Goal: Information Seeking & Learning: Learn about a topic

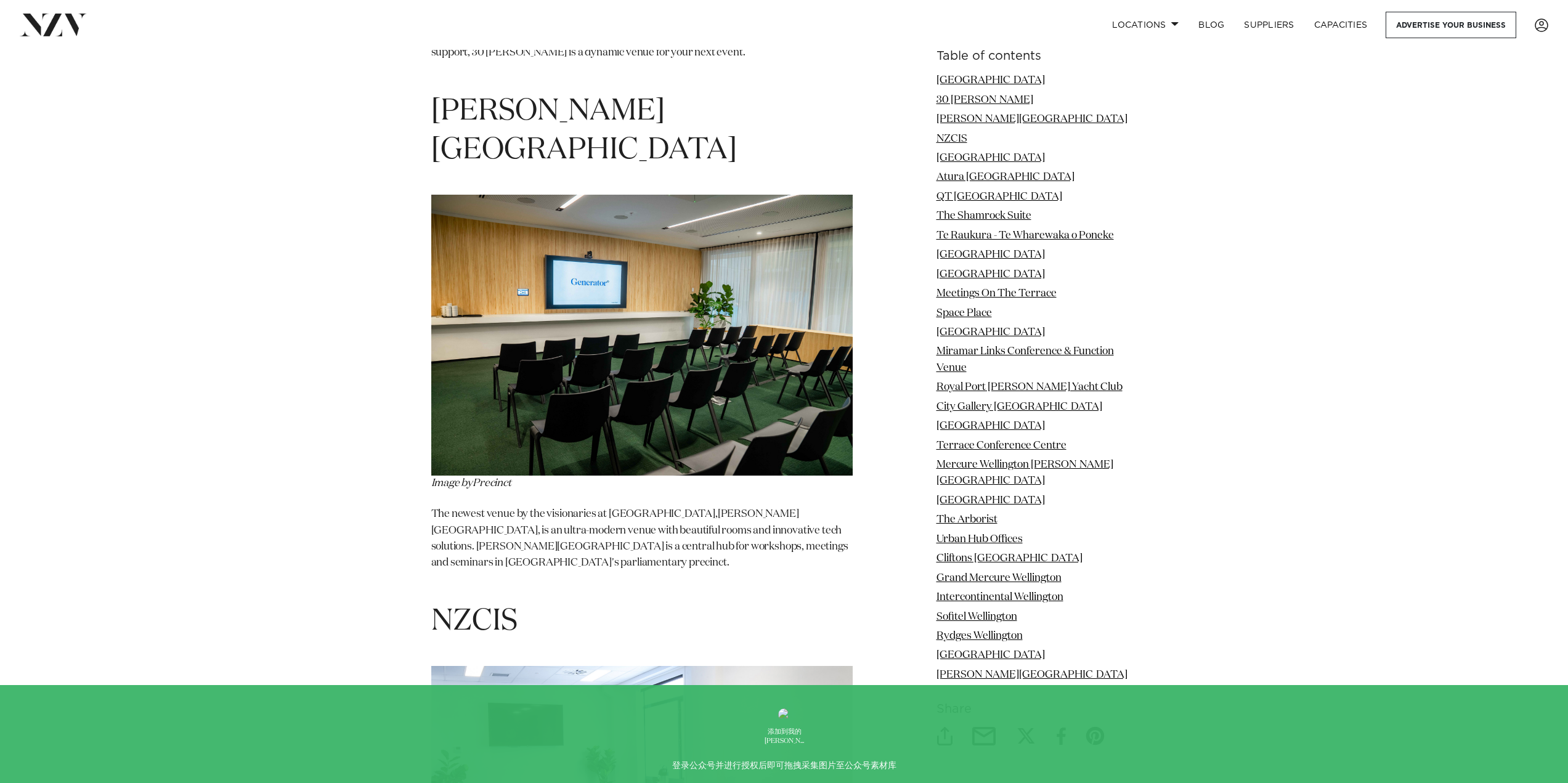
scroll to position [2458, 0]
click at [616, 297] on img at bounding box center [643, 336] width 422 height 281
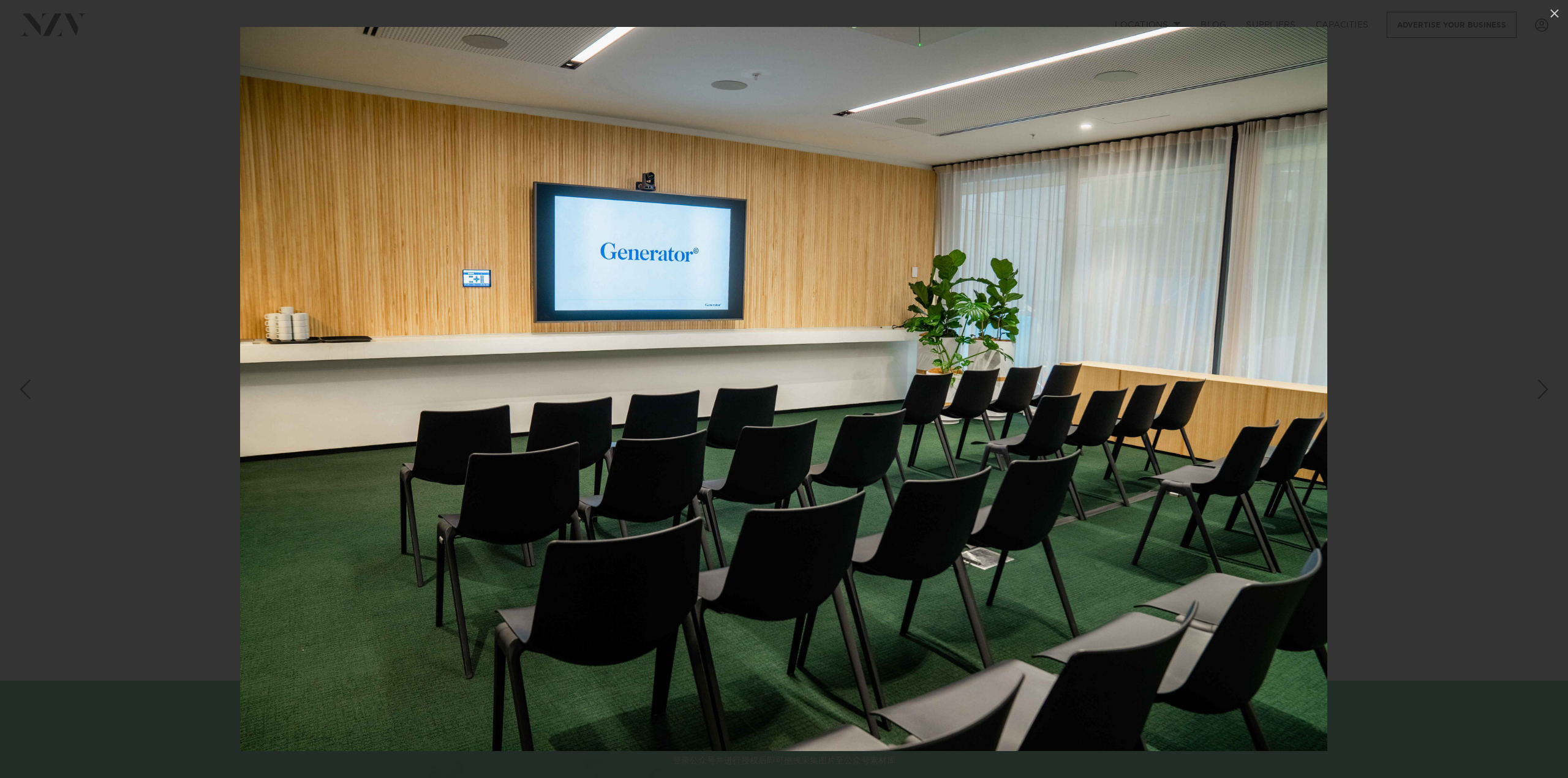
click at [1363, 392] on div at bounding box center [784, 389] width 1568 height 778
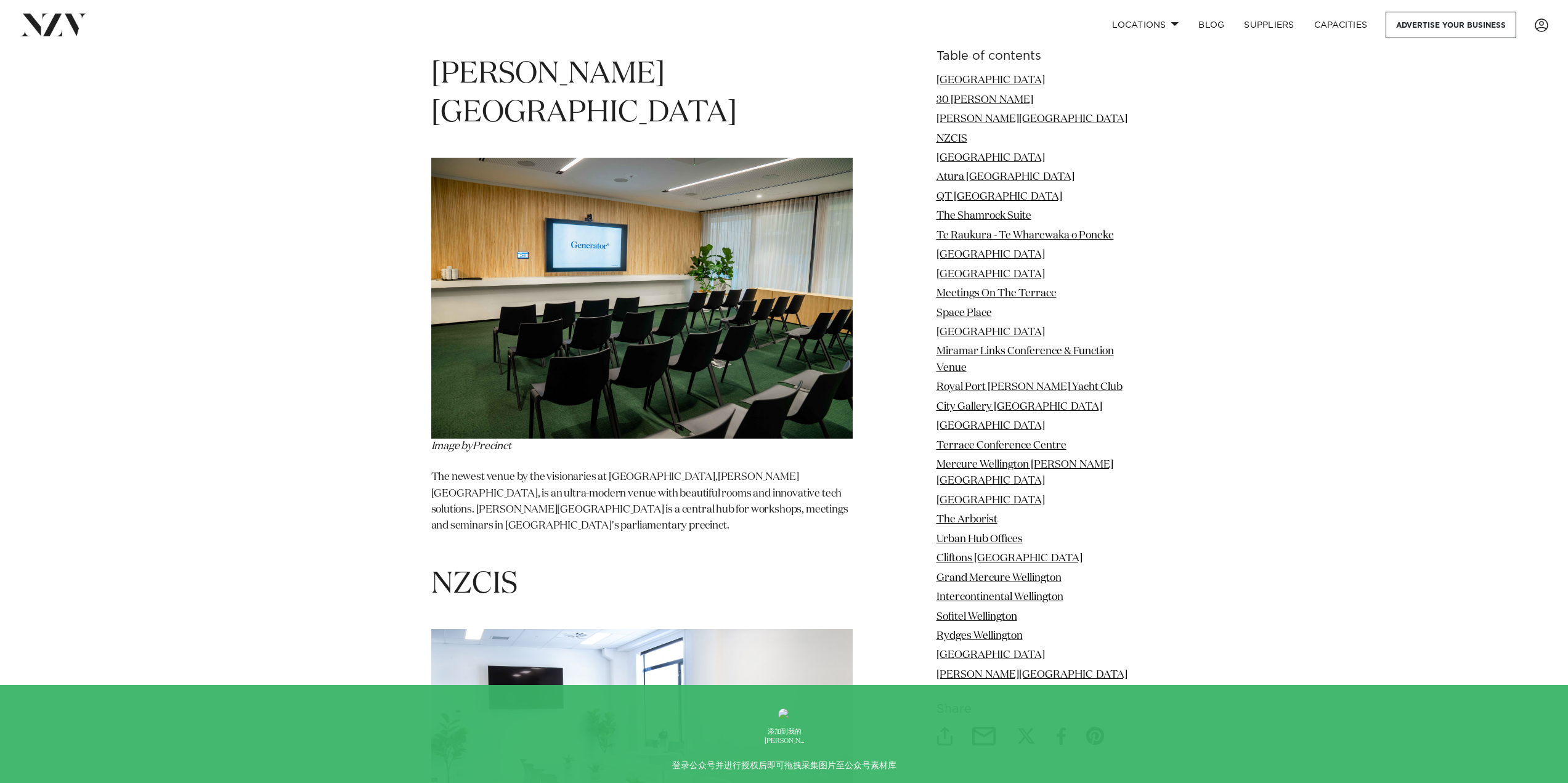
scroll to position [2519, 0]
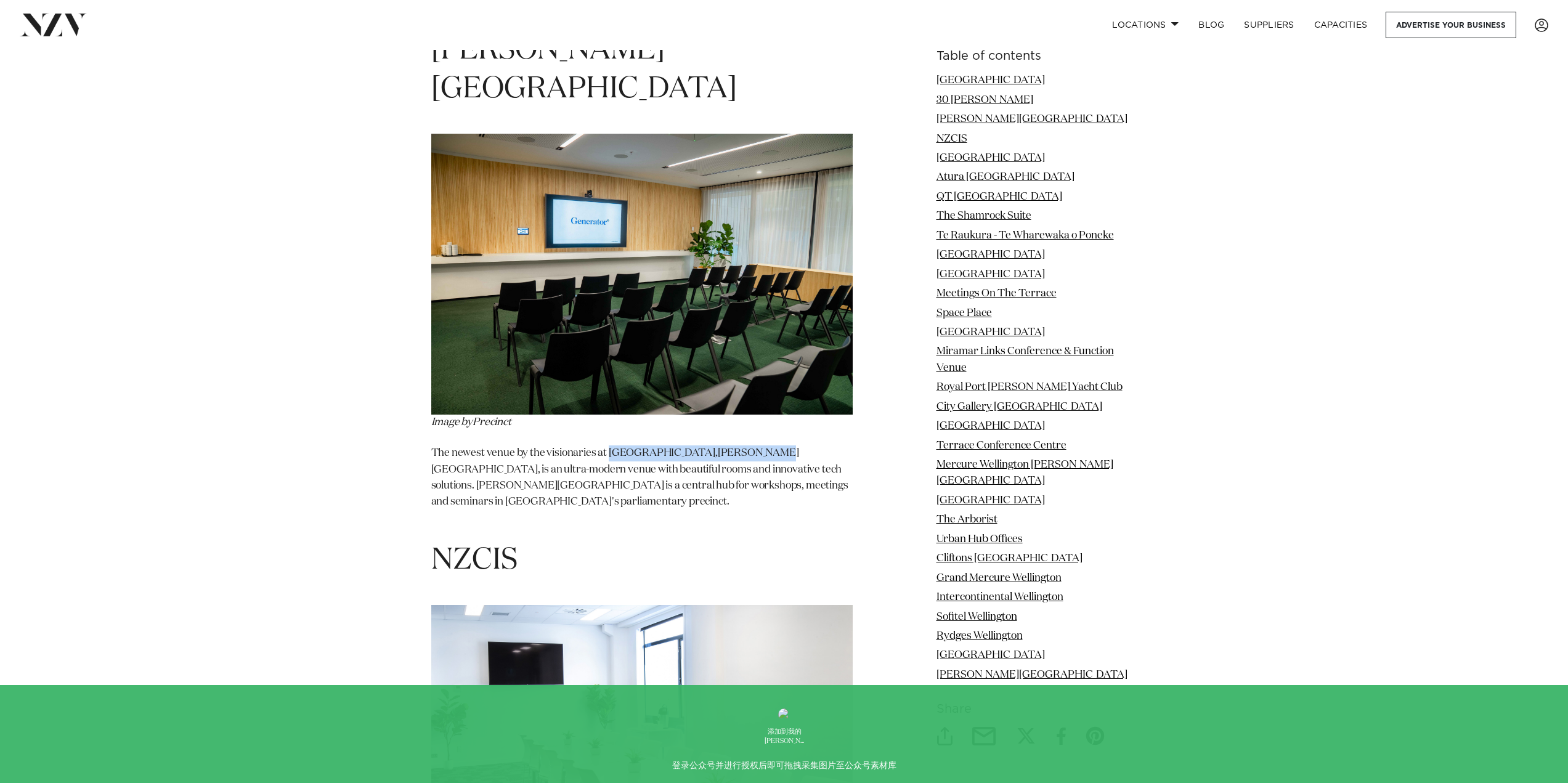
drag, startPoint x: 610, startPoint y: 395, endPoint x: 711, endPoint y: 398, distance: 101.0
click at [711, 446] on p "The newest venue by the visionaries at [GEOGRAPHIC_DATA], [PERSON_NAME][GEOGRAP…" at bounding box center [643, 486] width 422 height 81
copy p "Precinct, [PERSON_NAME][GEOGRAPHIC_DATA]"
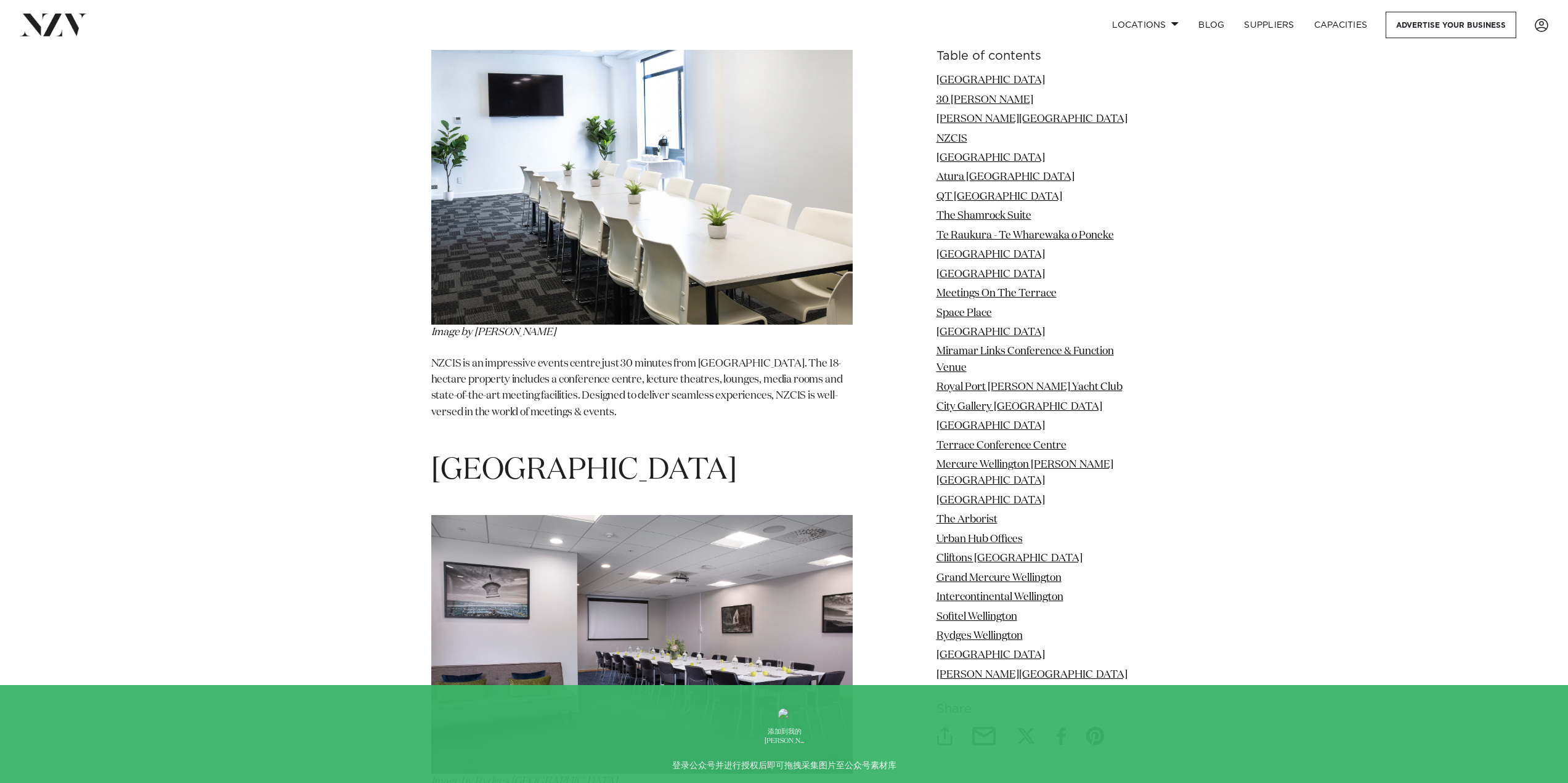
scroll to position [3074, 0]
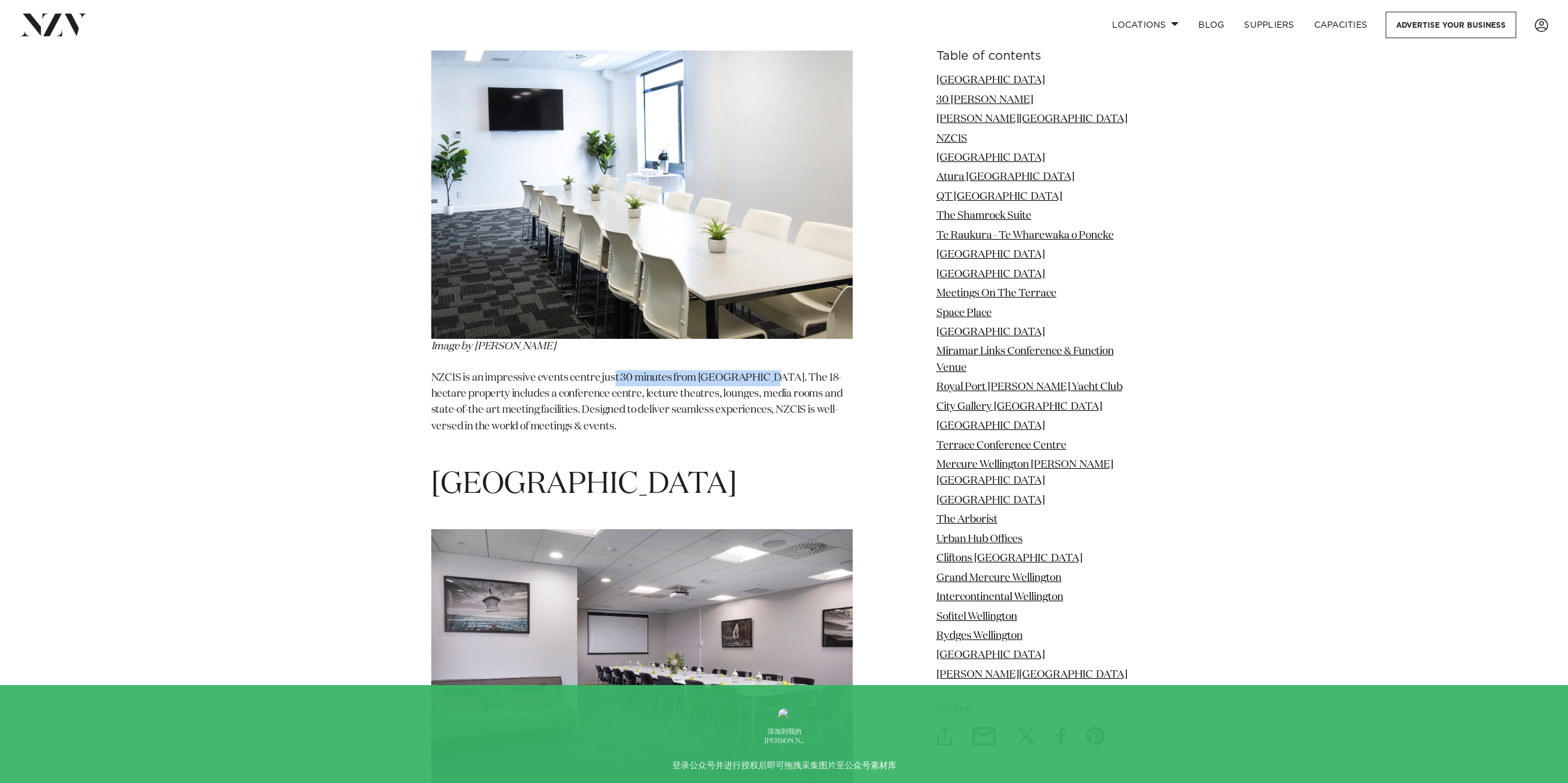
drag, startPoint x: 615, startPoint y: 307, endPoint x: 762, endPoint y: 303, distance: 147.1
click at [762, 370] on p "NZCIS is an impressive events centre just 30 minutes from [GEOGRAPHIC_DATA]. Th…" at bounding box center [643, 410] width 422 height 81
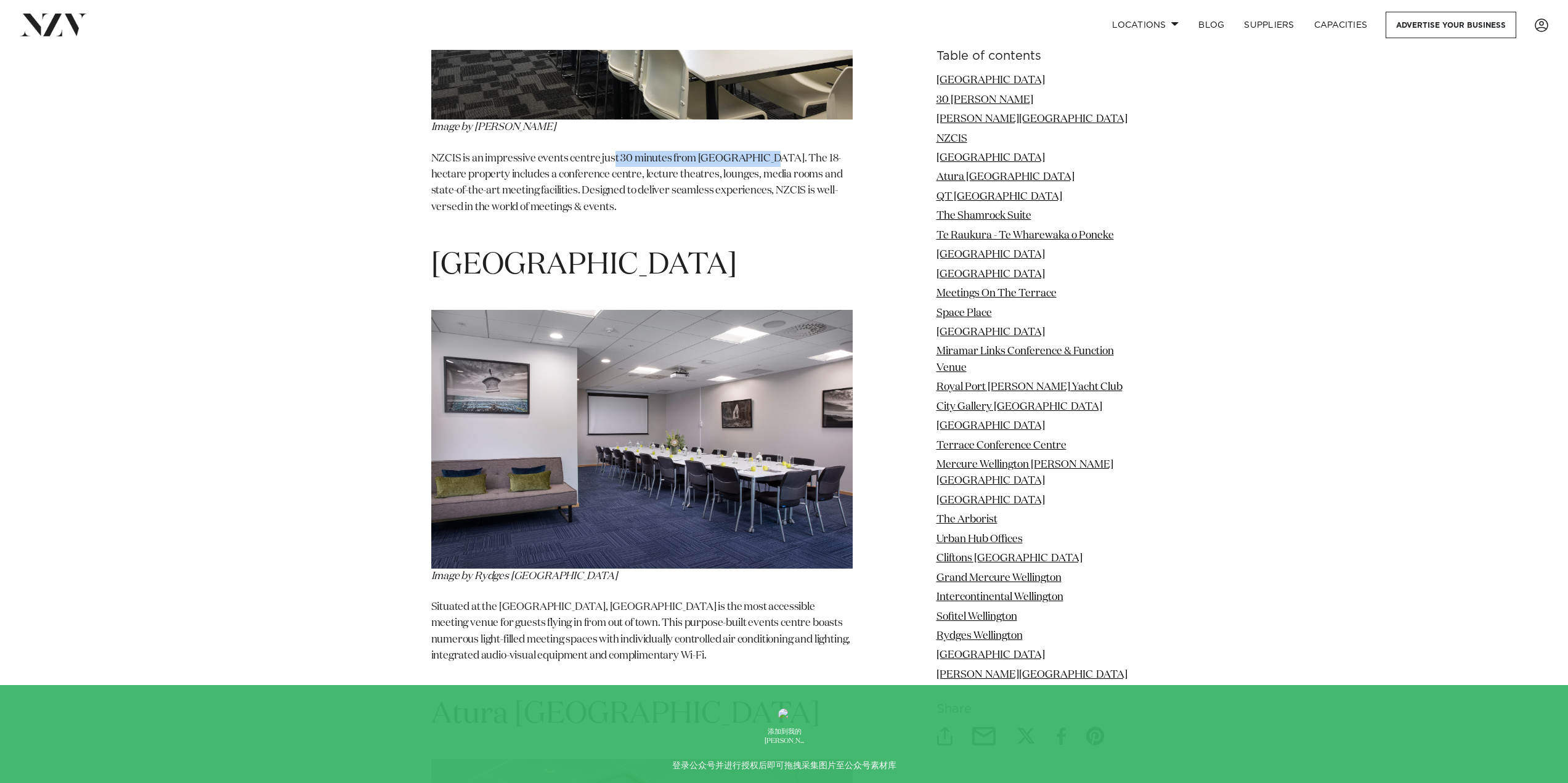
scroll to position [3320, 0]
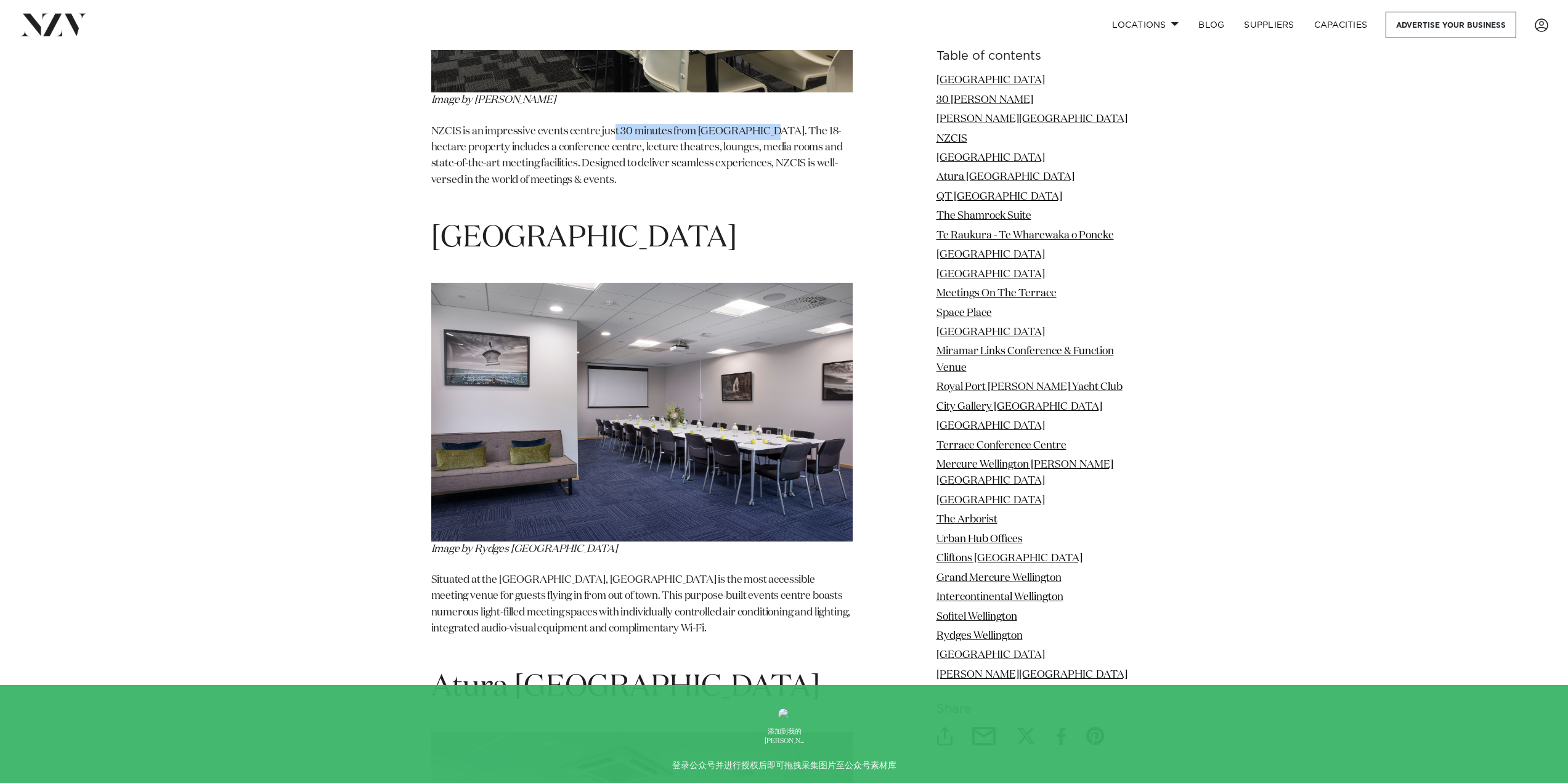
drag, startPoint x: 438, startPoint y: 170, endPoint x: 789, endPoint y: 161, distance: 351.1
click at [789, 219] on h1 "[GEOGRAPHIC_DATA]" at bounding box center [643, 238] width 422 height 38
copy h1 "[GEOGRAPHIC_DATA]"
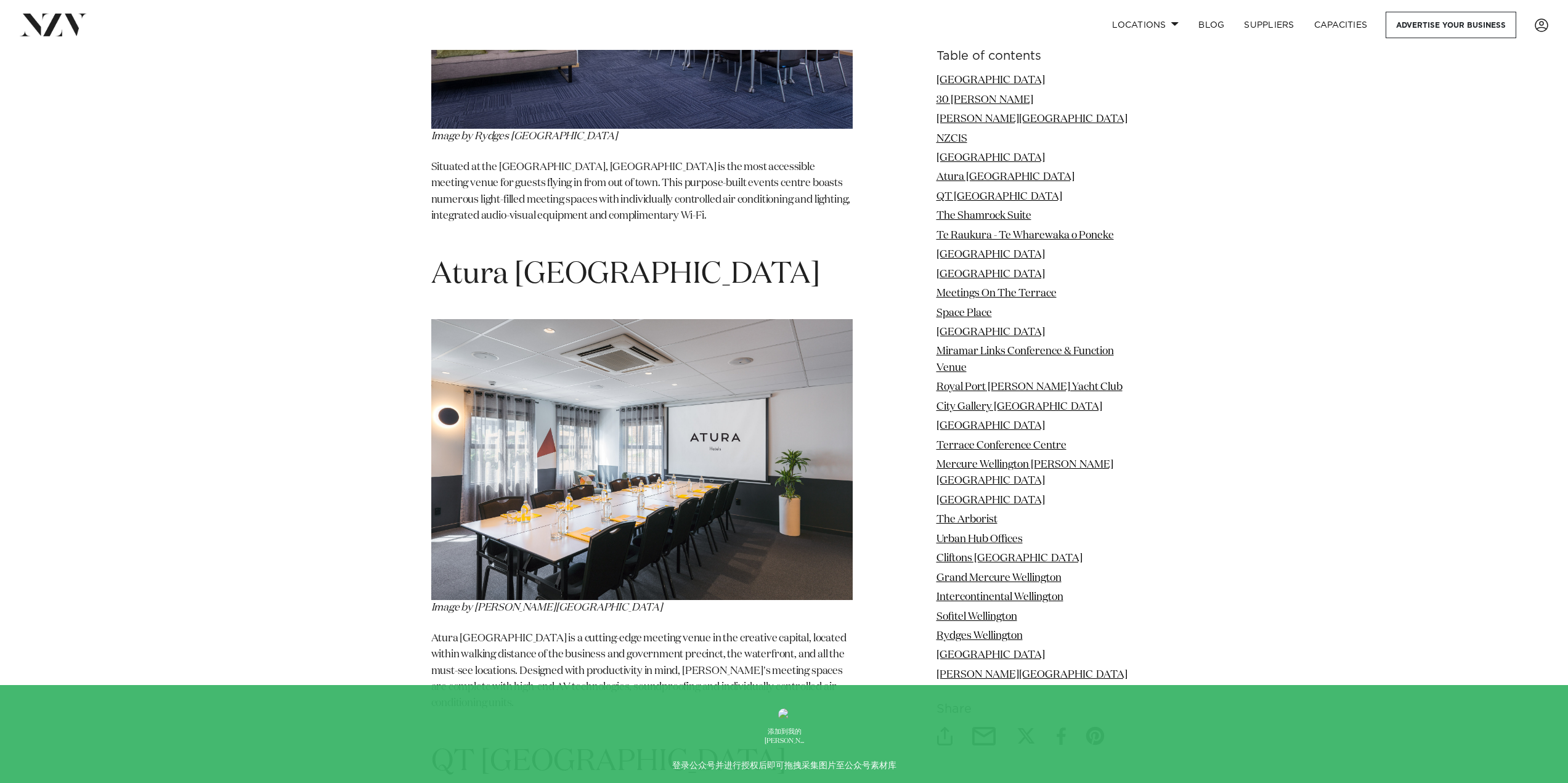
scroll to position [3752, 0]
